Goal: Task Accomplishment & Management: Manage account settings

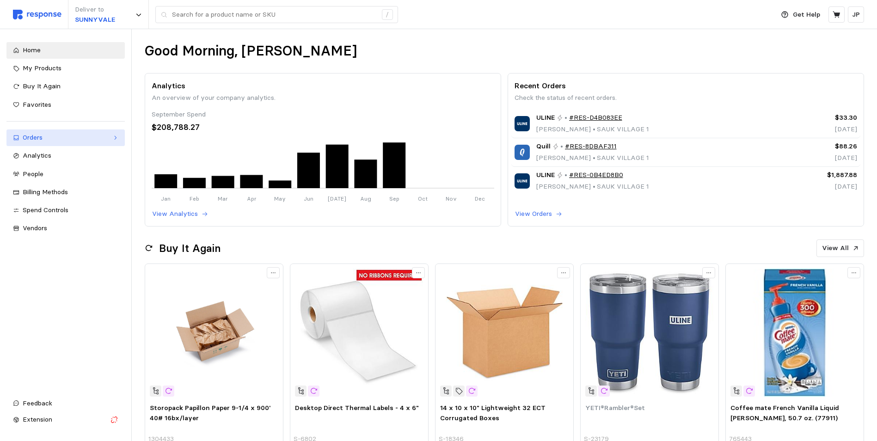
click at [107, 136] on div "Orders" at bounding box center [66, 138] width 86 height 10
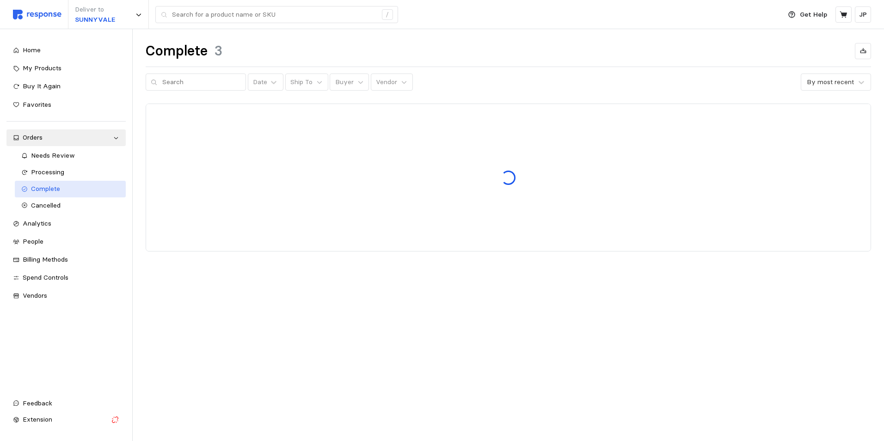
click at [55, 189] on span "Complete" at bounding box center [45, 188] width 29 height 8
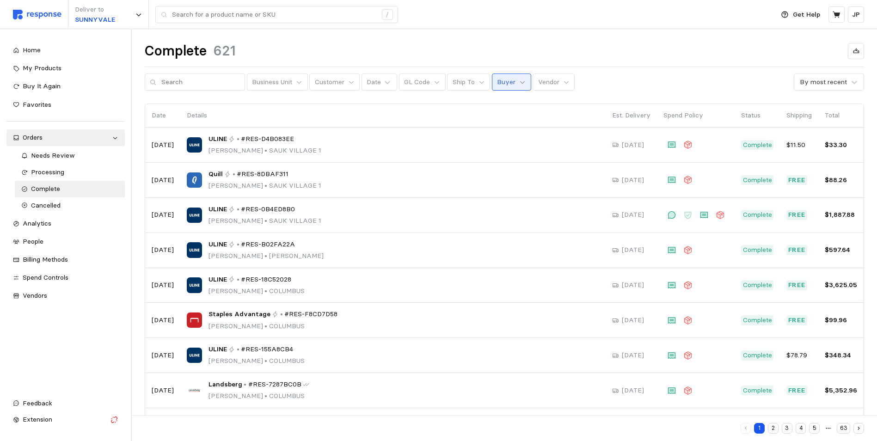
click at [519, 81] on icon at bounding box center [522, 82] width 6 height 6
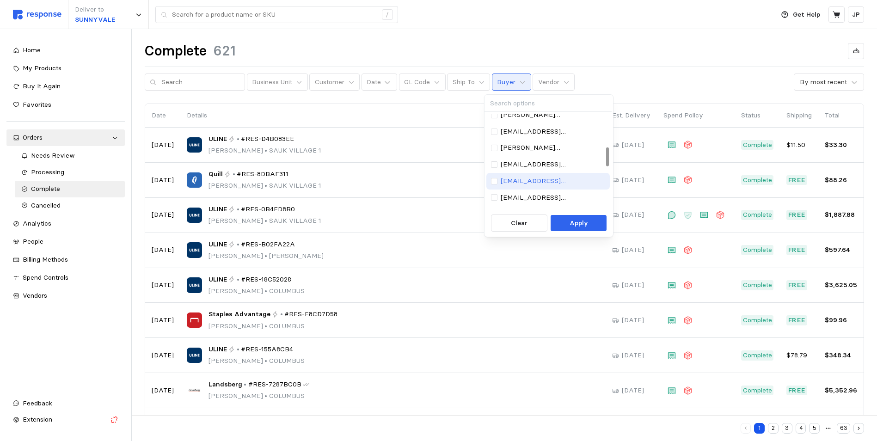
scroll to position [185, 0]
click at [527, 151] on p "[EMAIL_ADDRESS][DOMAIN_NAME]" at bounding box center [553, 152] width 104 height 10
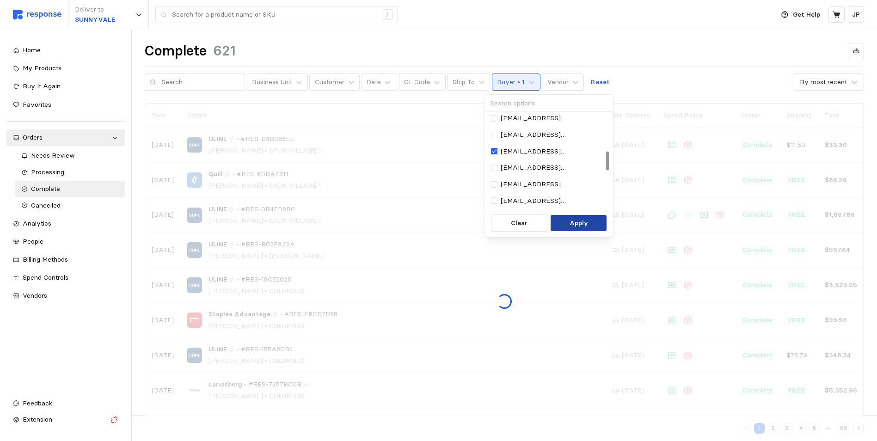
click at [570, 220] on p "Apply" at bounding box center [579, 223] width 18 height 10
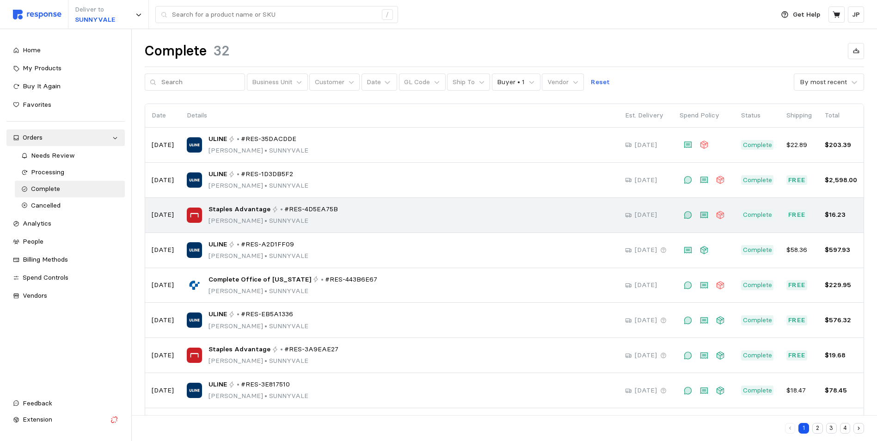
click at [347, 215] on div "Staples Advantage • #RES-4D5EA75B Jon Prieskorn • SUNNYVALE" at bounding box center [399, 215] width 425 height 22
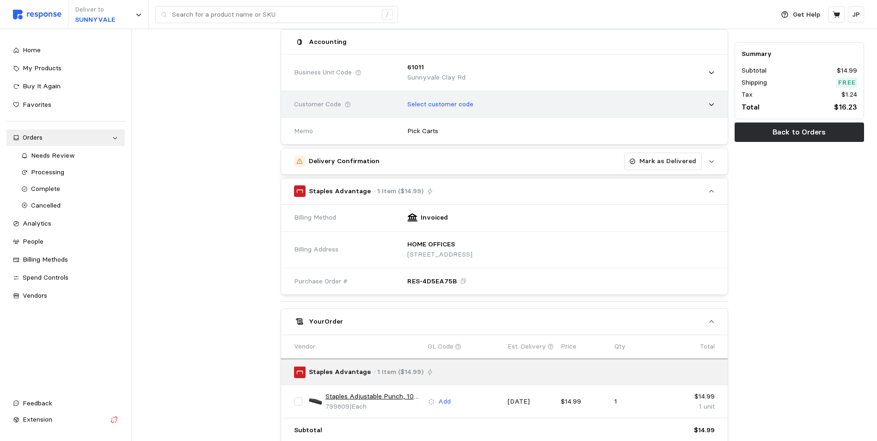
scroll to position [117, 0]
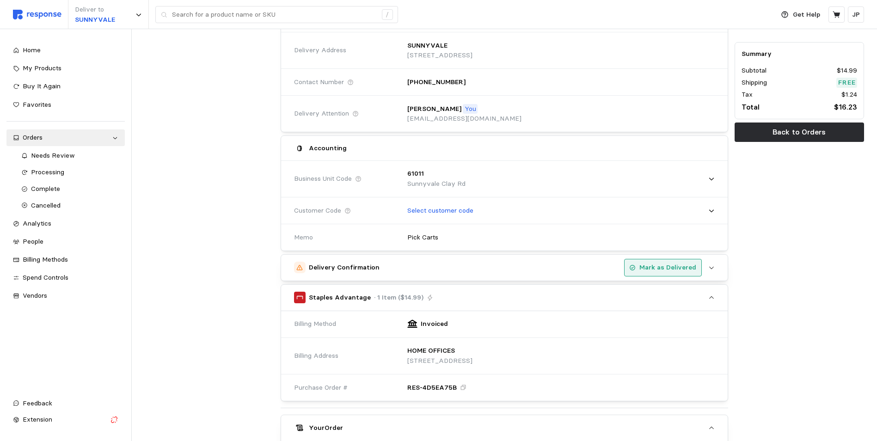
click at [661, 266] on p "Mark as Delivered" at bounding box center [667, 268] width 57 height 10
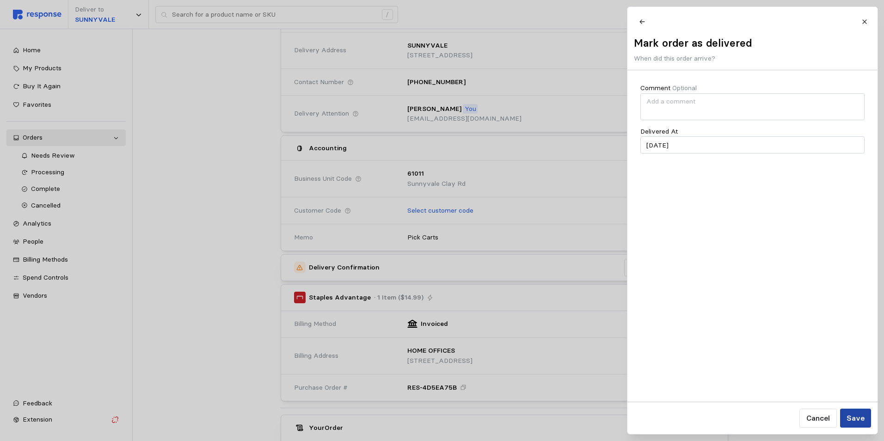
click at [861, 416] on p "Save" at bounding box center [855, 418] width 18 height 12
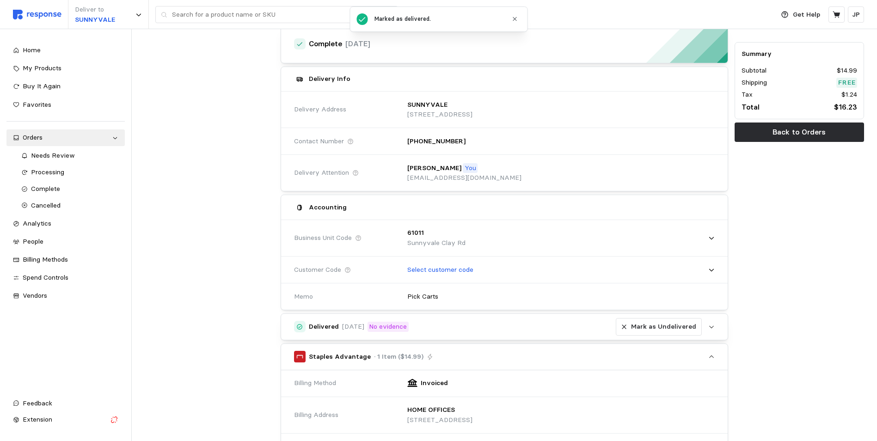
scroll to position [0, 0]
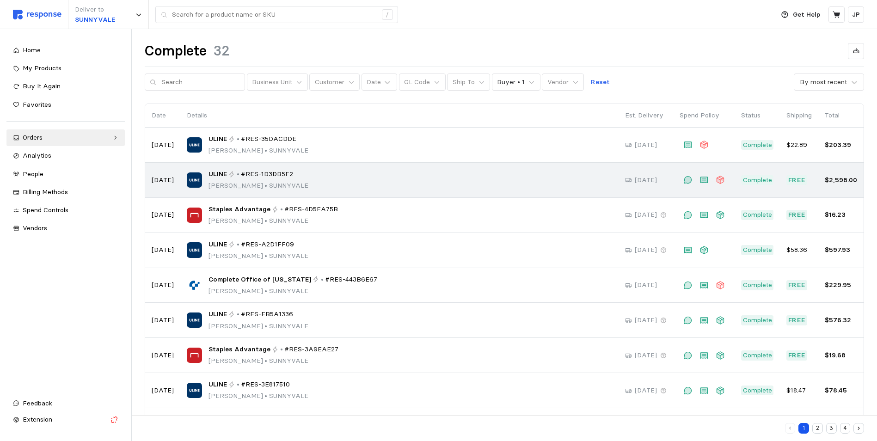
click at [247, 175] on span "#RES-1D3DB5F2" at bounding box center [267, 174] width 52 height 10
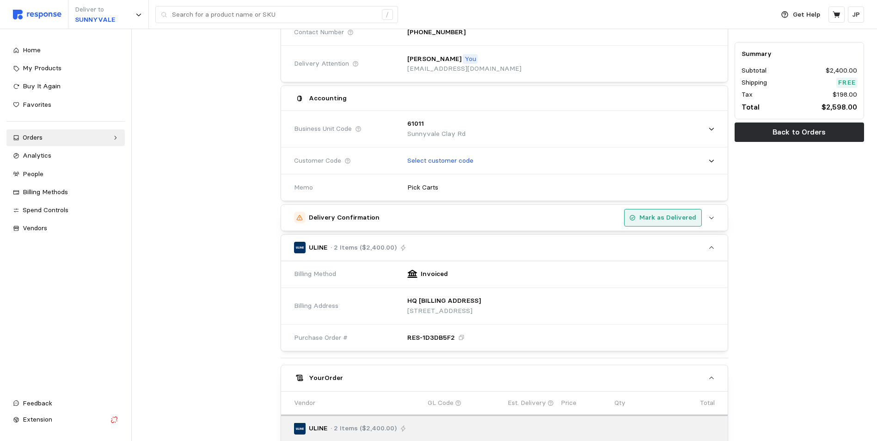
scroll to position [151, 0]
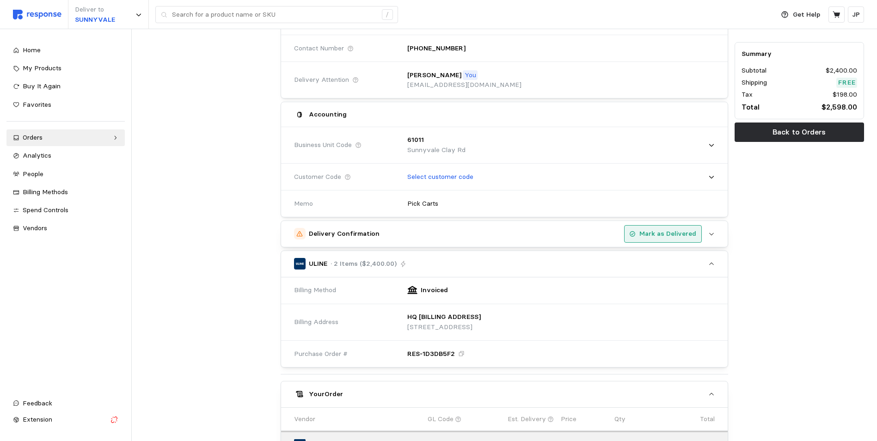
click at [669, 233] on p "Mark as Delivered" at bounding box center [667, 234] width 57 height 10
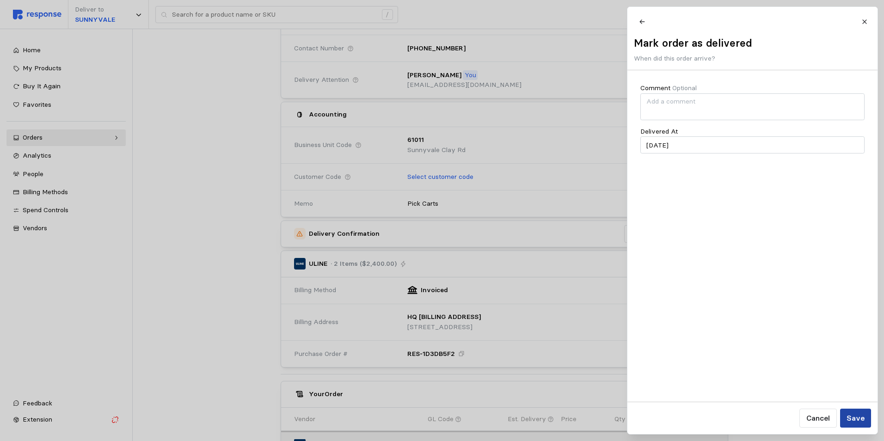
click at [856, 416] on p "Save" at bounding box center [855, 418] width 18 height 12
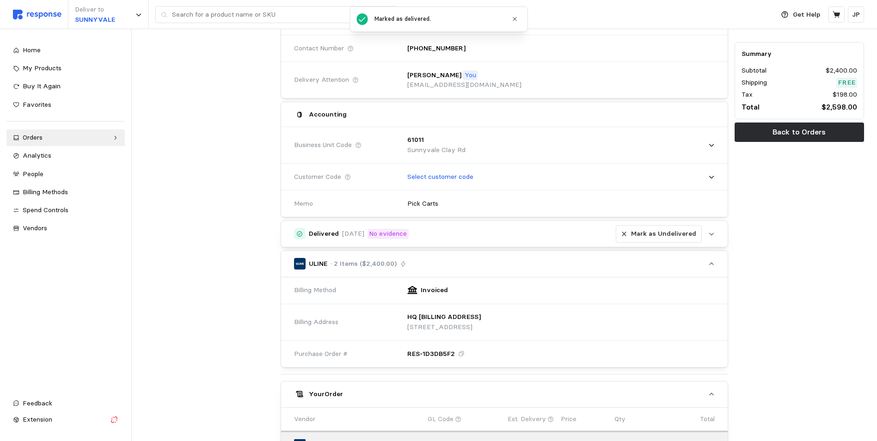
click at [32, 13] on img at bounding box center [37, 15] width 49 height 10
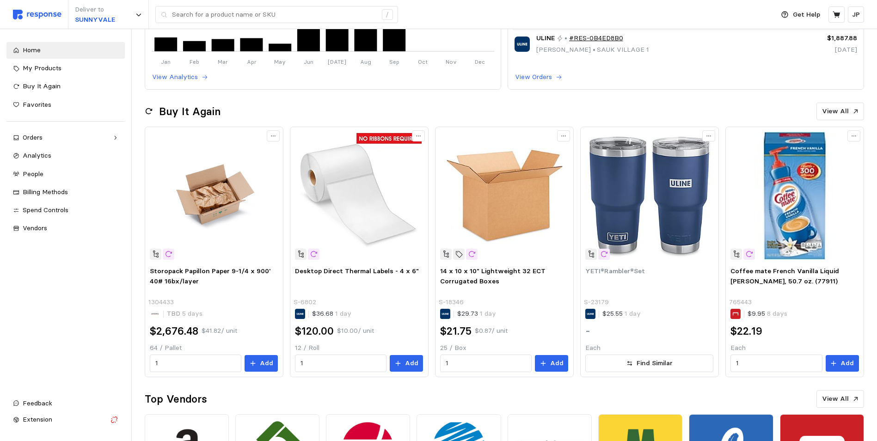
scroll to position [12, 0]
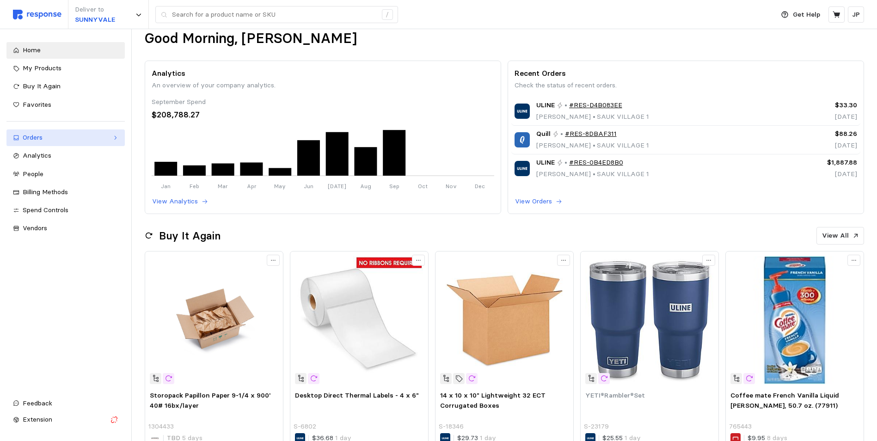
click at [117, 137] on icon at bounding box center [115, 138] width 6 height 6
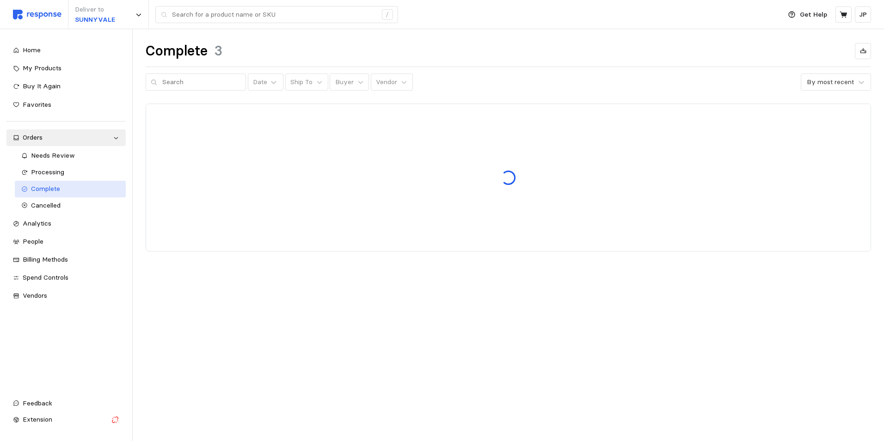
click at [60, 188] on span "Complete" at bounding box center [45, 188] width 29 height 8
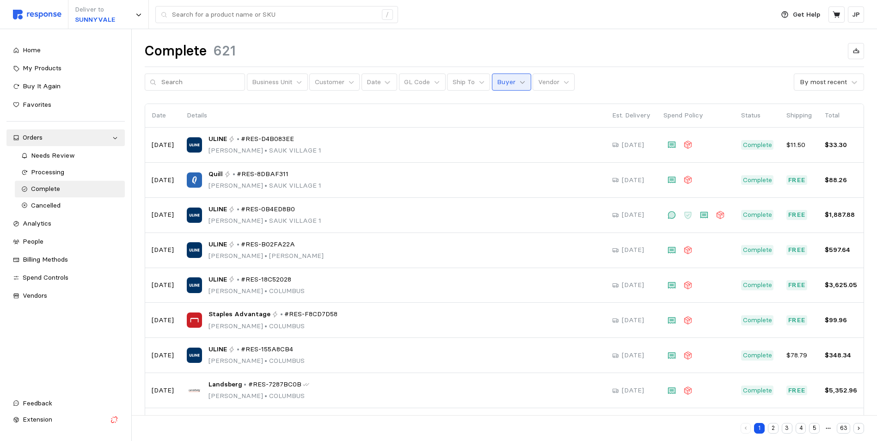
click at [519, 81] on icon at bounding box center [522, 82] width 6 height 6
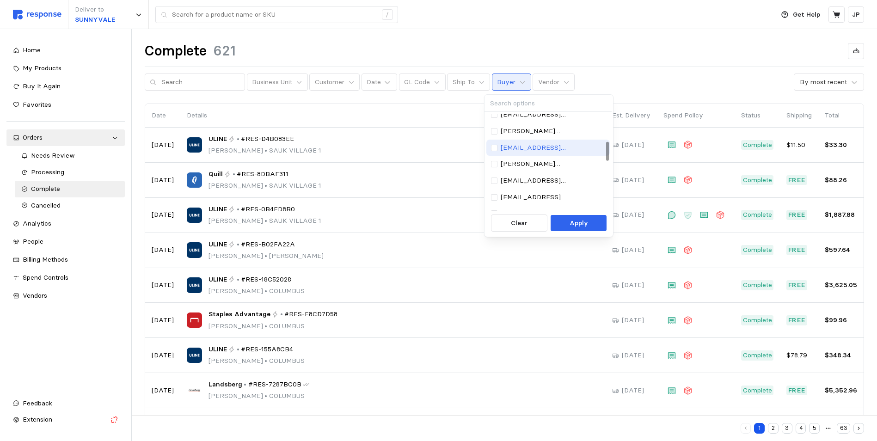
scroll to position [139, 0]
click at [538, 194] on p "[EMAIL_ADDRESS][DOMAIN_NAME]" at bounding box center [553, 198] width 104 height 10
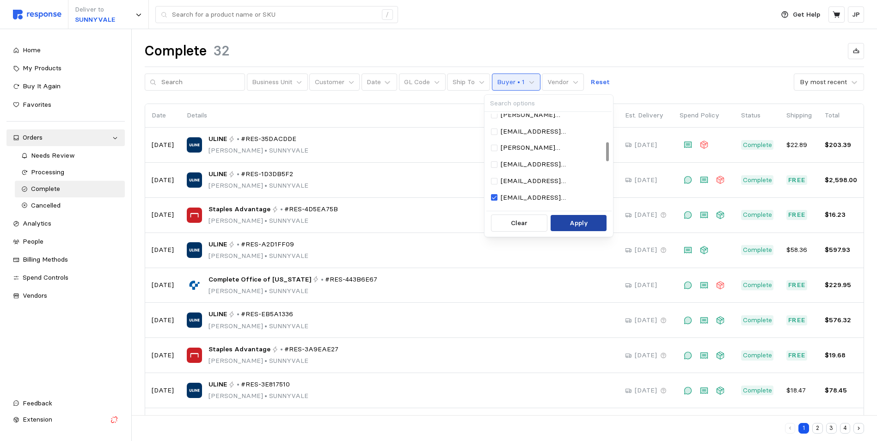
click at [576, 220] on p "Apply" at bounding box center [579, 223] width 18 height 10
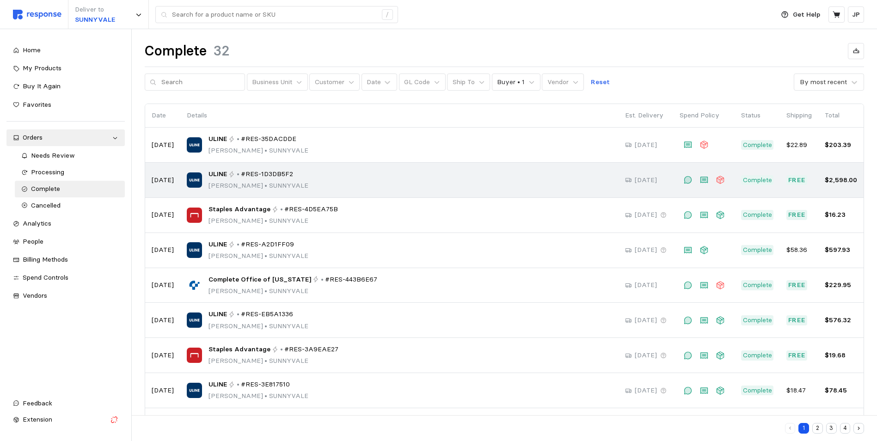
click at [283, 174] on span "#RES-1D3DB5F2" at bounding box center [267, 174] width 52 height 10
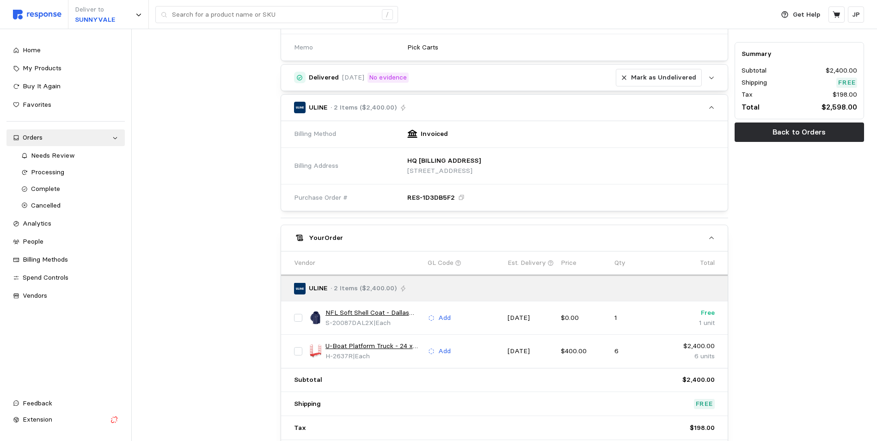
scroll to position [139, 0]
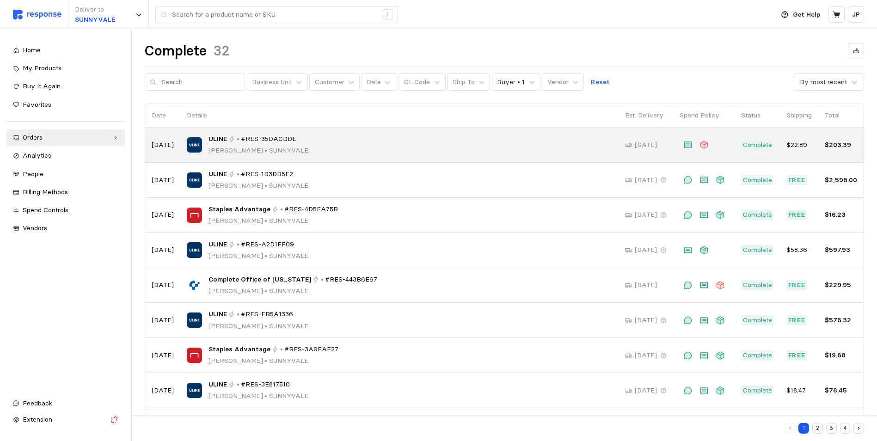
click at [263, 147] on span "•" at bounding box center [266, 150] width 6 height 8
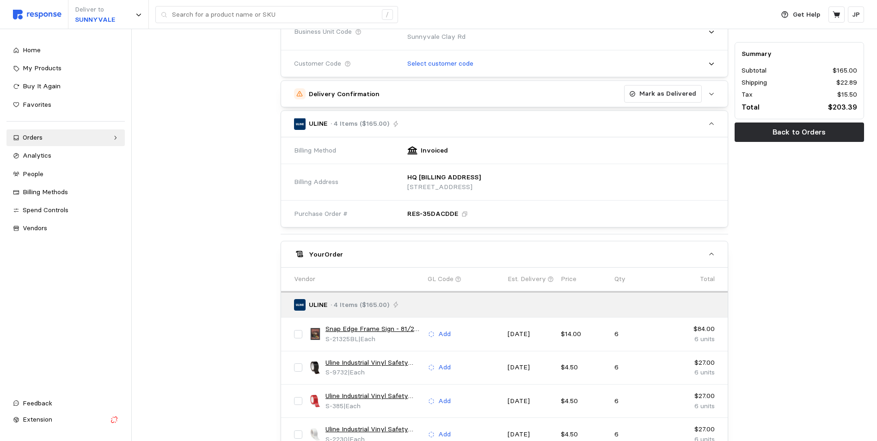
scroll to position [139, 0]
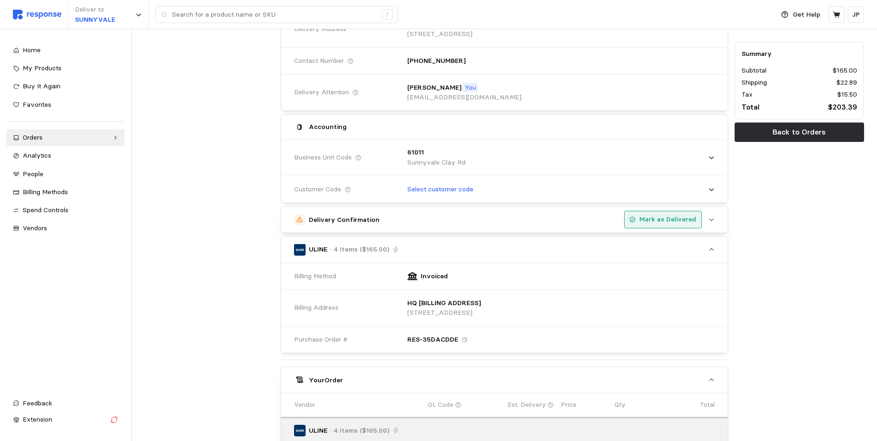
click at [663, 213] on button "Mark as Delivered" at bounding box center [663, 220] width 78 height 18
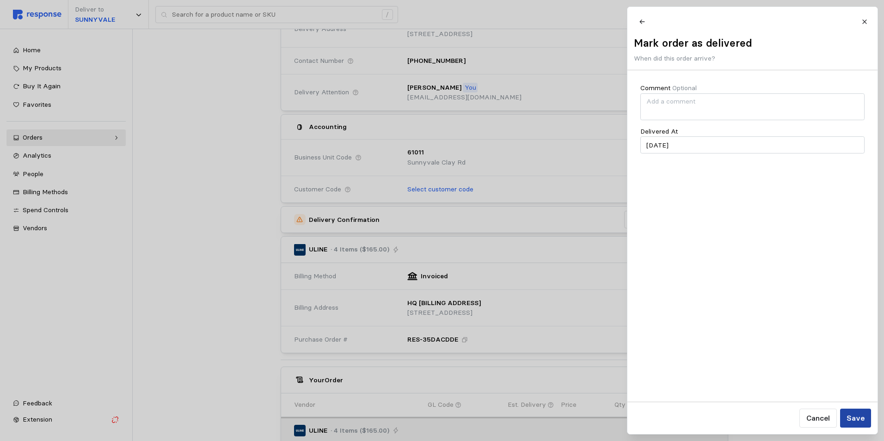
click at [860, 417] on p "Save" at bounding box center [855, 418] width 18 height 12
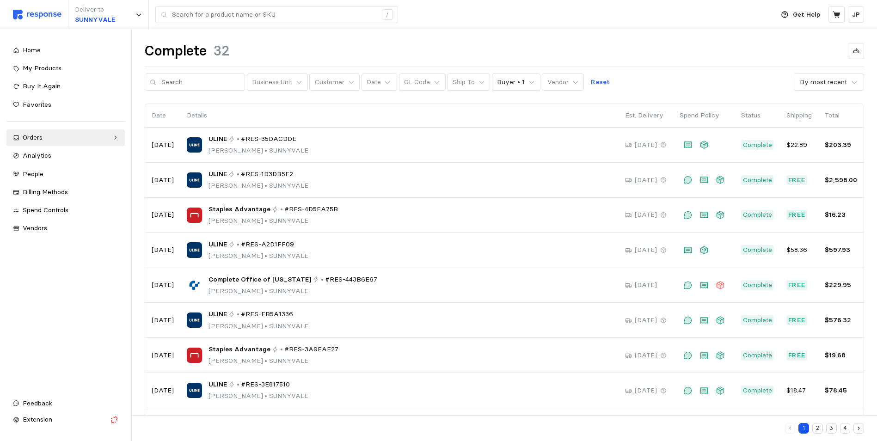
click at [820, 428] on button "2" at bounding box center [817, 428] width 11 height 11
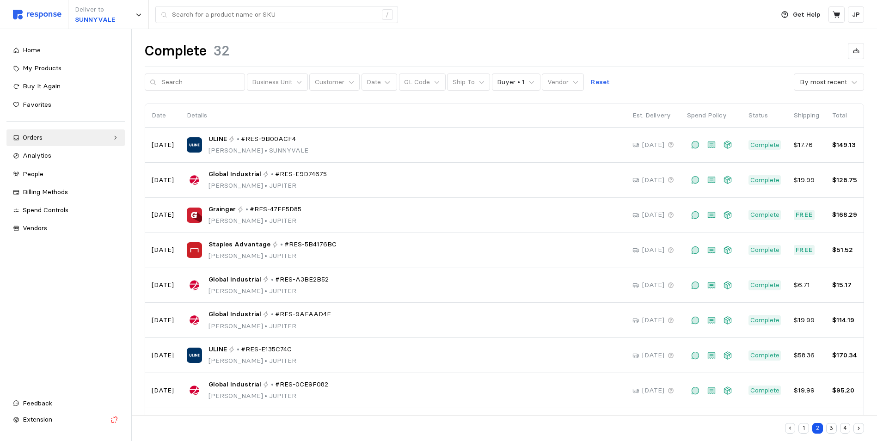
click at [801, 430] on button "1" at bounding box center [803, 428] width 11 height 11
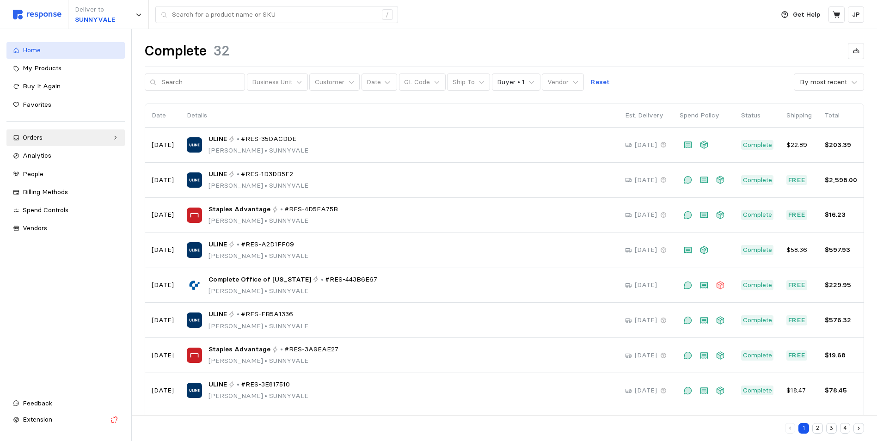
click at [26, 50] on span "Home" at bounding box center [32, 50] width 18 height 8
